Goal: Find specific page/section: Find specific page/section

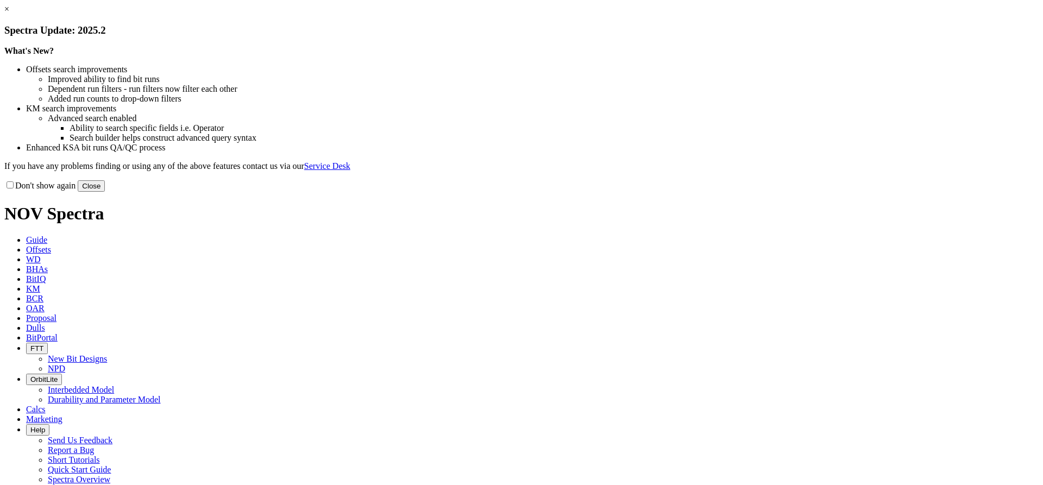
click at [9, 14] on link "×" at bounding box center [6, 8] width 5 height 9
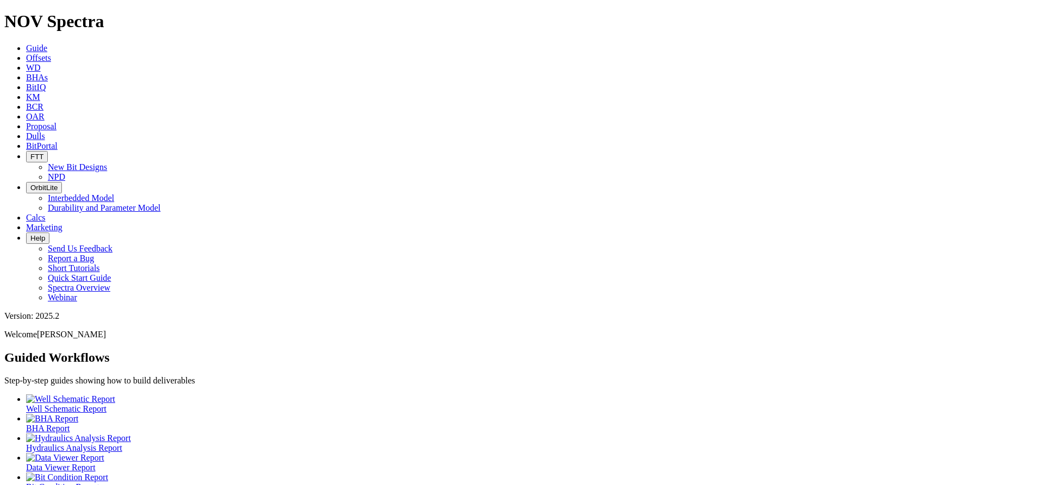
click at [26, 131] on icon at bounding box center [26, 135] width 0 height 9
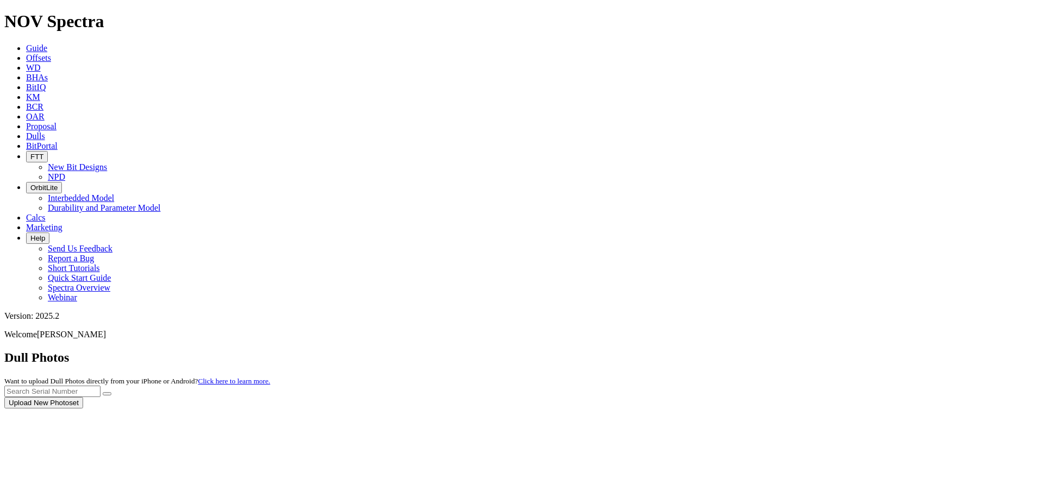
click at [804, 409] on div at bounding box center [521, 409] width 1034 height 0
click at [101, 386] on input "text" at bounding box center [52, 391] width 96 height 11
type input "a295866"
click at [103, 392] on button "submit" at bounding box center [107, 393] width 9 height 3
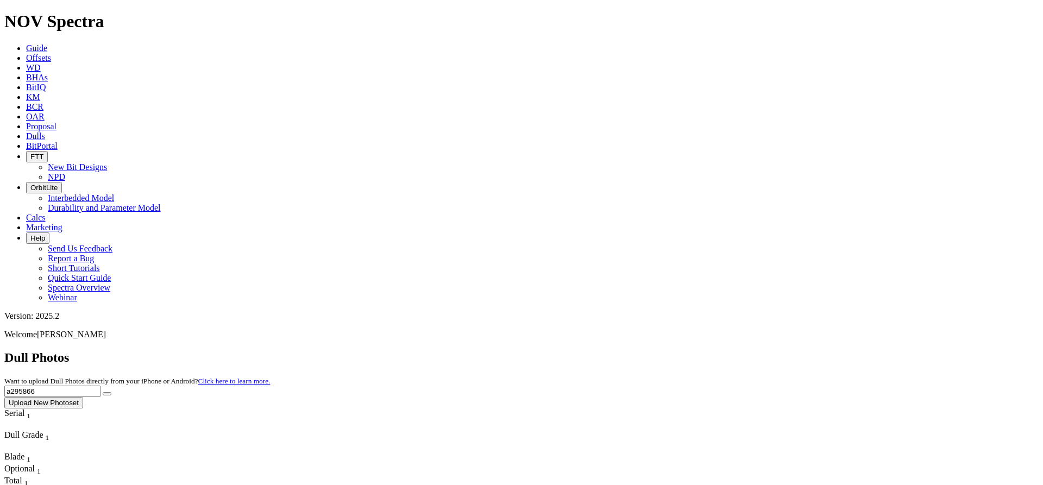
click at [43, 102] on span "BCR" at bounding box center [34, 106] width 17 height 9
click at [101, 386] on input "text" at bounding box center [52, 391] width 96 height 11
click at [103, 392] on button "submit" at bounding box center [107, 393] width 9 height 3
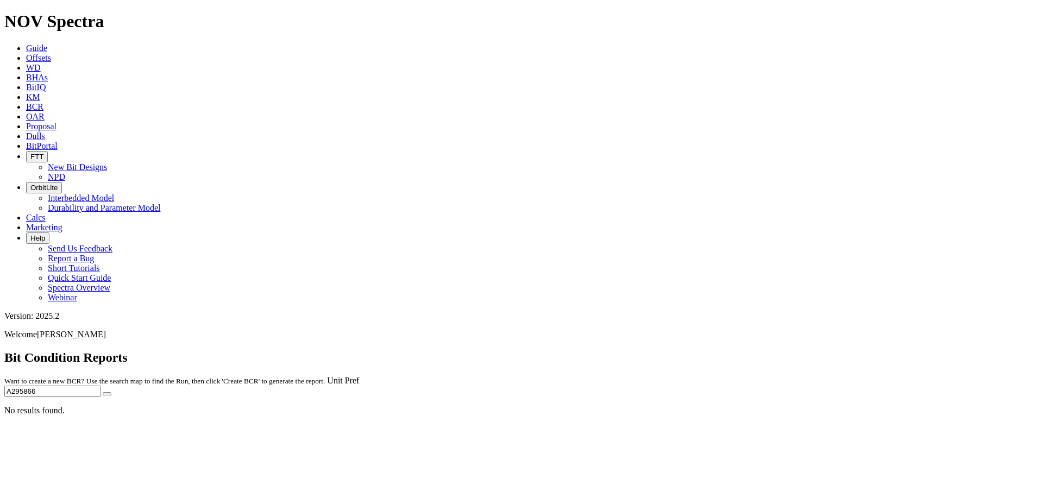
type input "A295866"
click at [103, 392] on button "submit" at bounding box center [107, 393] width 9 height 3
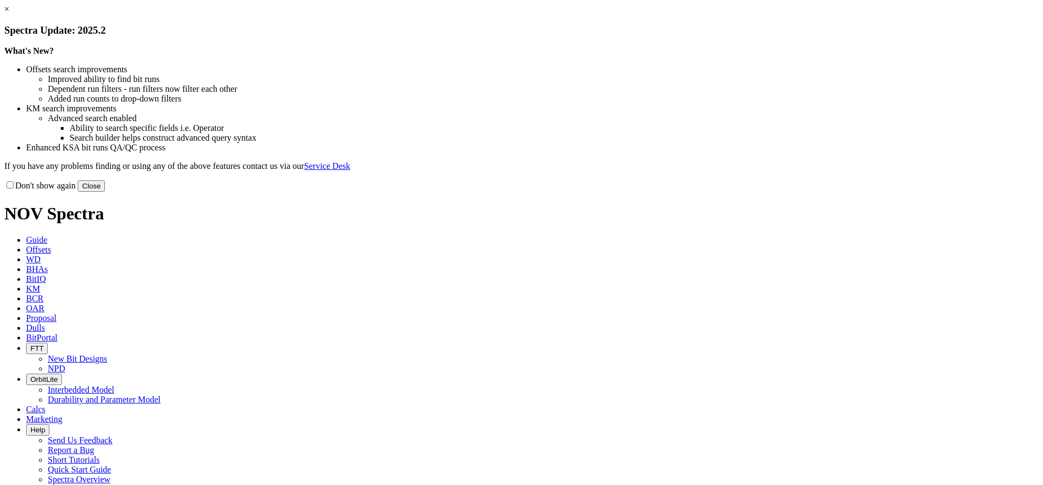
click at [9, 14] on link "×" at bounding box center [6, 8] width 5 height 9
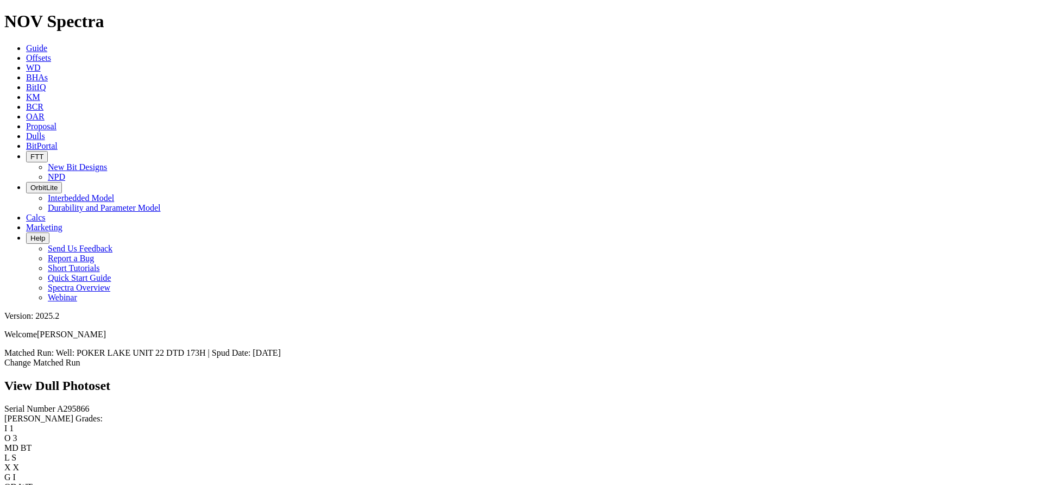
scroll to position [1103, 0]
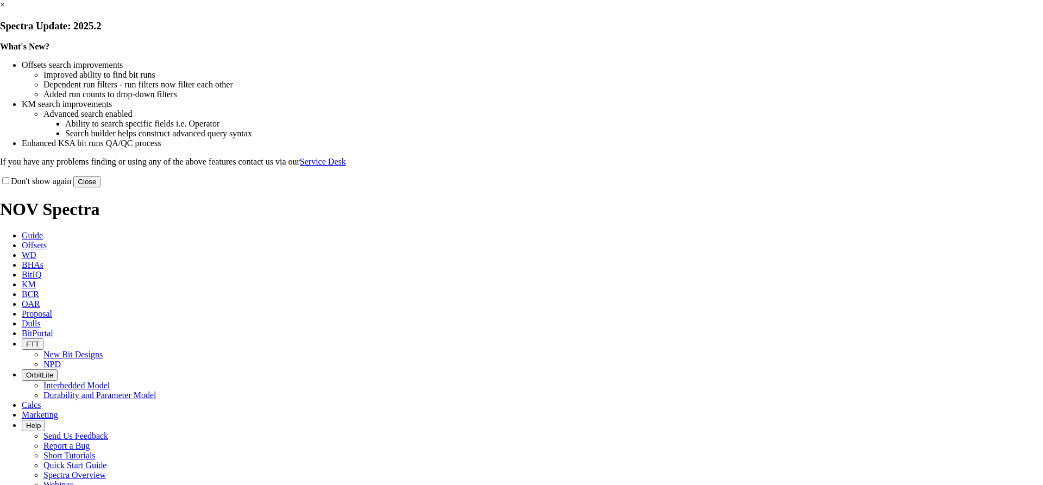
click at [5, 9] on link "×" at bounding box center [2, 4] width 5 height 9
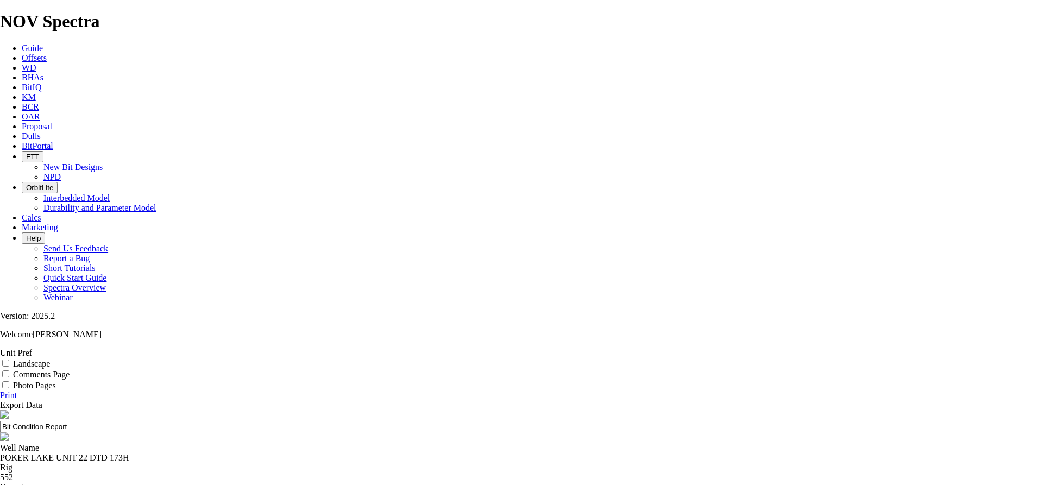
scroll to position [142, 0]
